Goal: Transaction & Acquisition: Purchase product/service

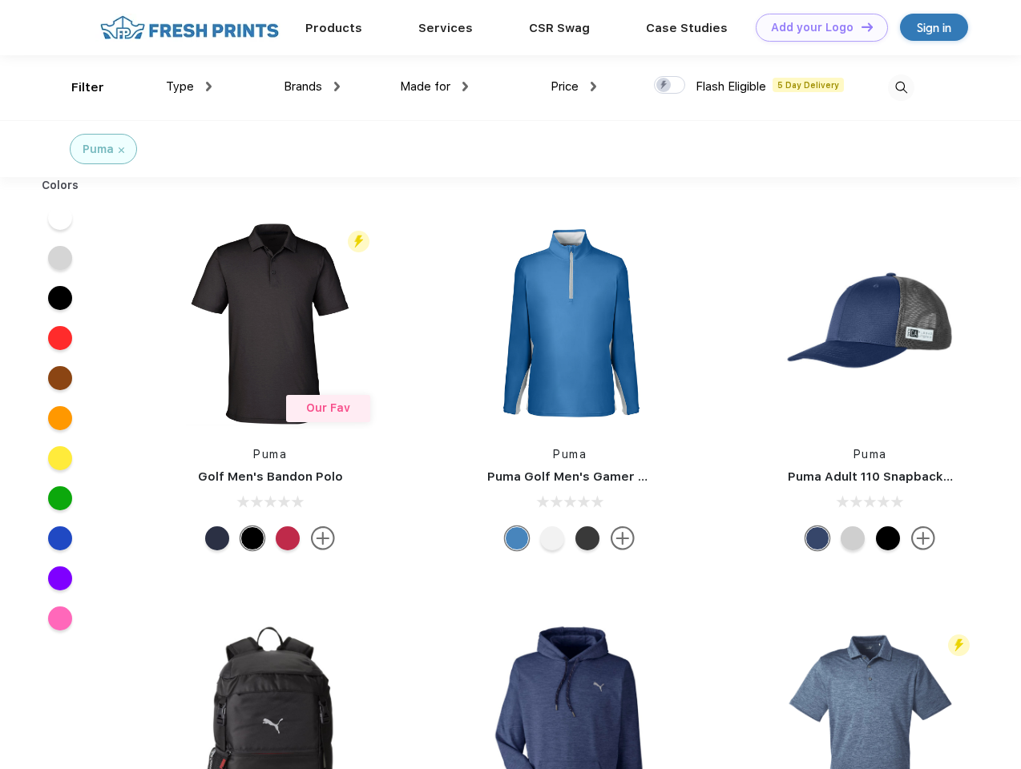
click at [816, 27] on link "Add your Logo Design Tool" at bounding box center [822, 28] width 132 height 28
click at [0, 0] on div "Design Tool" at bounding box center [0, 0] width 0 height 0
click at [860, 26] on link "Add your Logo Design Tool" at bounding box center [822, 28] width 132 height 28
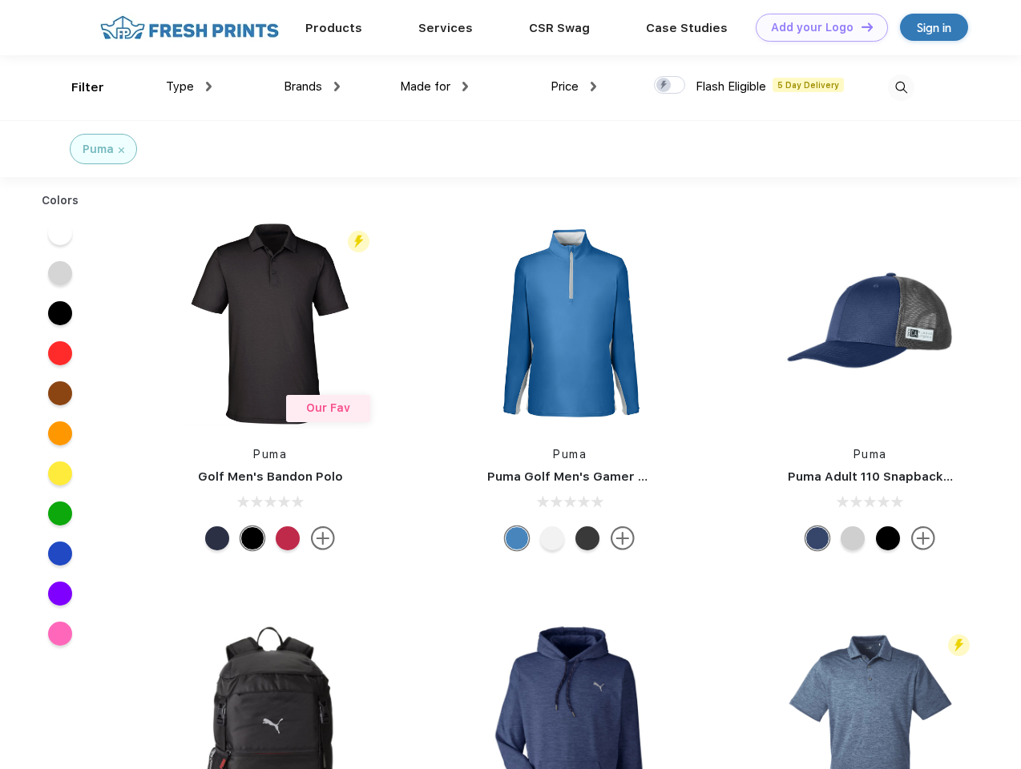
click at [77, 87] on div "Filter" at bounding box center [87, 88] width 33 height 18
click at [189, 87] on span "Type" at bounding box center [180, 86] width 28 height 14
click at [312, 87] on span "Brands" at bounding box center [303, 86] width 38 height 14
click at [434, 87] on span "Made for" at bounding box center [425, 86] width 50 height 14
click at [574, 87] on span "Price" at bounding box center [565, 86] width 28 height 14
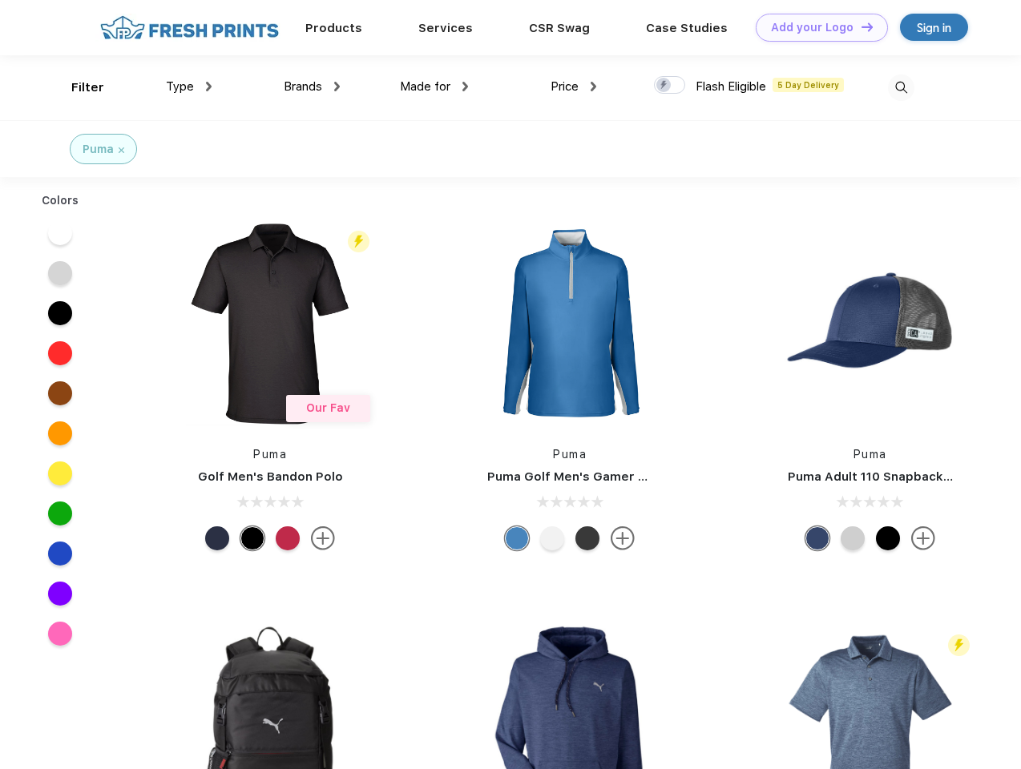
click at [670, 86] on div at bounding box center [669, 85] width 31 height 18
click at [664, 86] on input "checkbox" at bounding box center [659, 80] width 10 height 10
click at [901, 87] on img at bounding box center [901, 88] width 26 height 26
